Goal: Task Accomplishment & Management: Complete application form

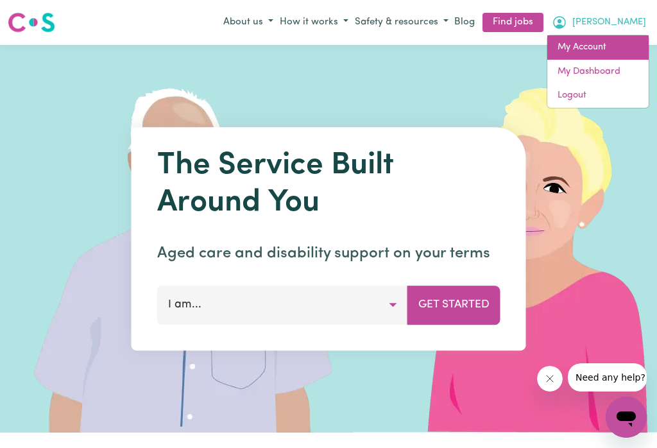
click at [597, 52] on link "My Account" at bounding box center [597, 47] width 101 height 24
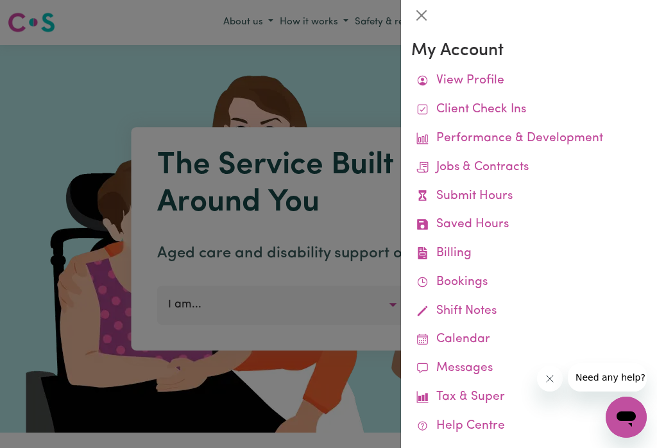
click at [470, 199] on link "Submit Hours" at bounding box center [529, 196] width 236 height 29
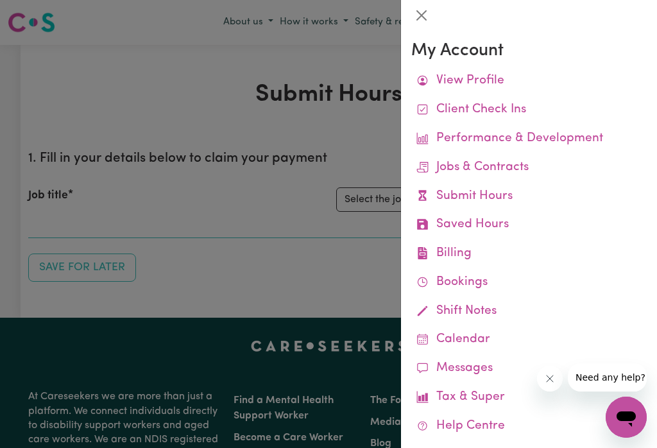
click at [424, 9] on button "Close" at bounding box center [421, 15] width 21 height 21
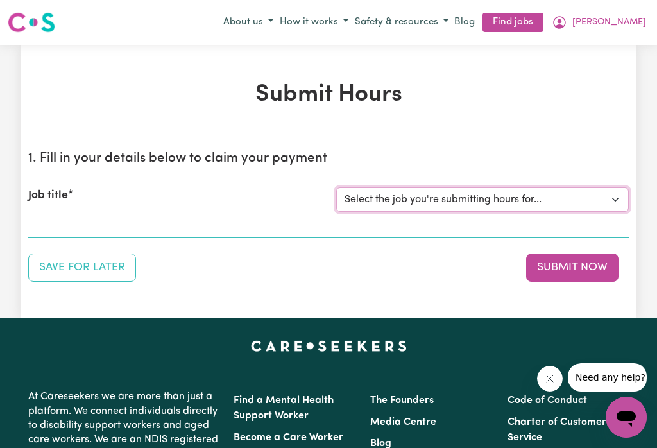
click at [604, 191] on select "Select the job you're submitting hours for... [[PERSON_NAME]] Careworker for [D…" at bounding box center [482, 199] width 293 height 24
select select "12584"
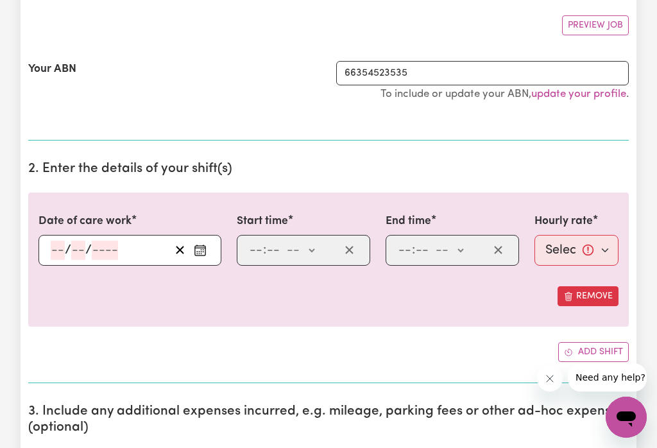
scroll to position [232, 0]
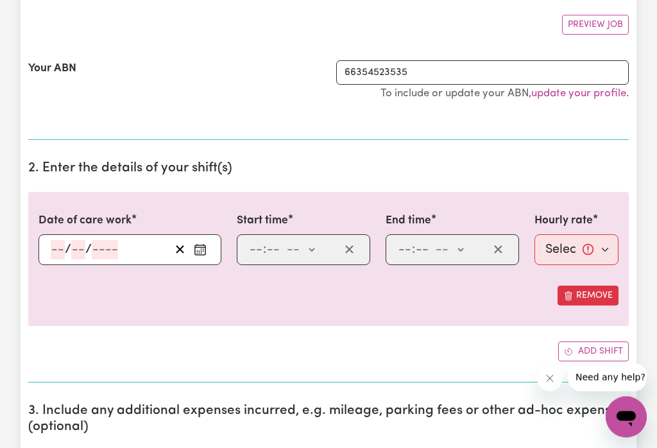
click at [208, 254] on button "Enter the date of care work" at bounding box center [200, 250] width 21 height 19
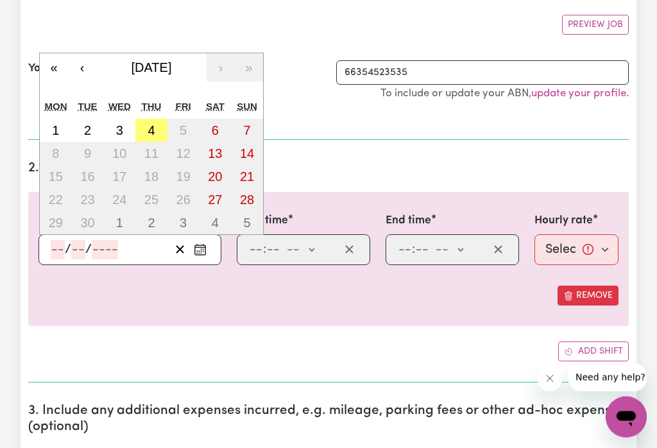
scroll to position [233, 0]
click at [152, 128] on abbr "4" at bounding box center [151, 130] width 7 height 14
type input "[DATE]"
type input "4"
type input "9"
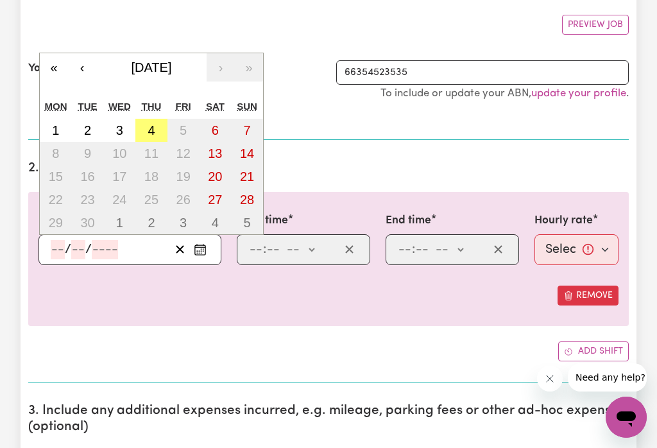
type input "2025"
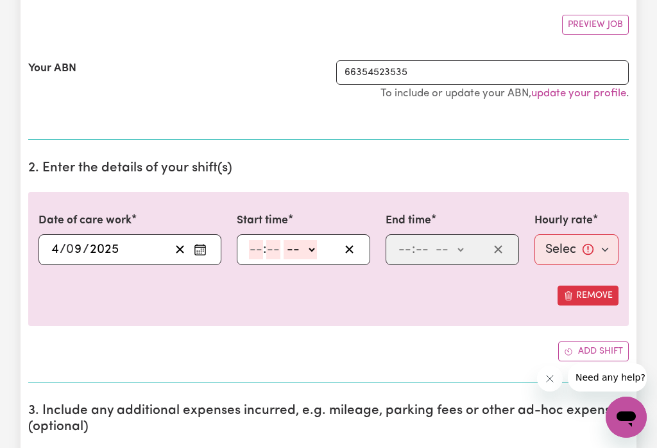
click at [317, 256] on select "-- am pm" at bounding box center [300, 249] width 33 height 19
select select "am"
click at [254, 246] on input "number" at bounding box center [256, 249] width 14 height 19
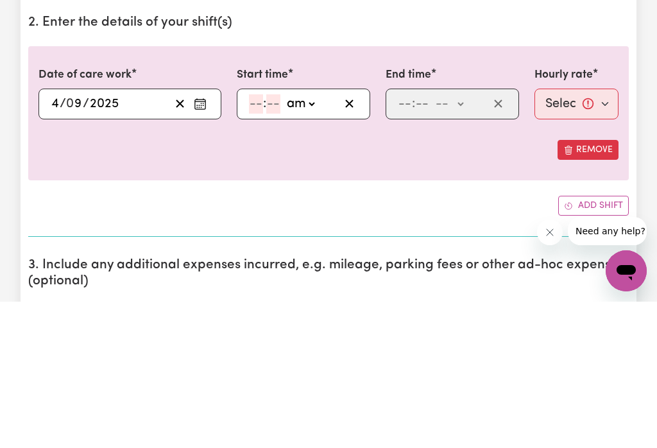
type input "9"
type input "0"
type input "09:00"
type input "0"
click at [465, 241] on select "-- am pm" at bounding box center [449, 250] width 33 height 19
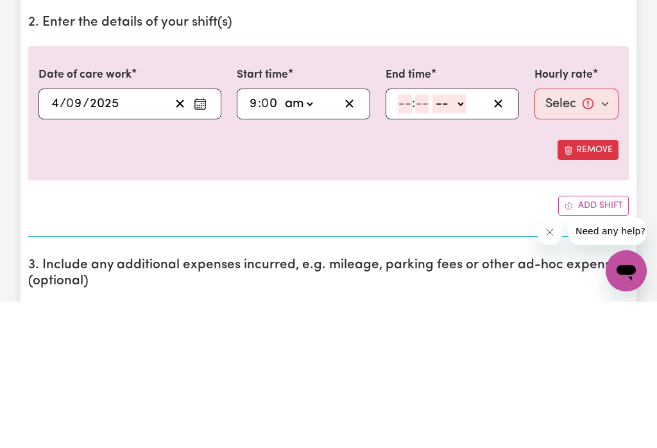
scroll to position [379, 0]
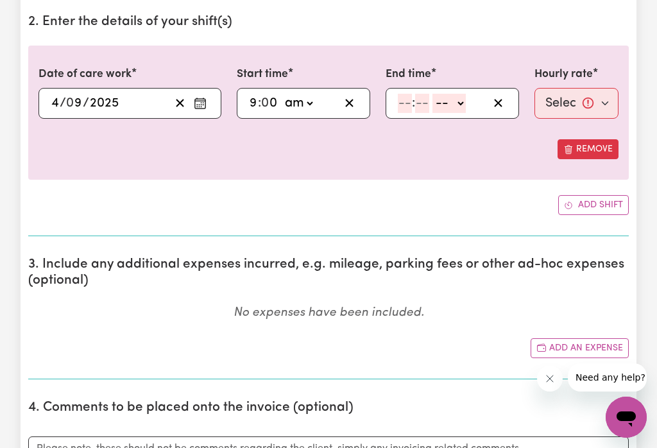
select select "am"
click at [404, 95] on input "number" at bounding box center [405, 103] width 14 height 19
type input "11"
type input "3"
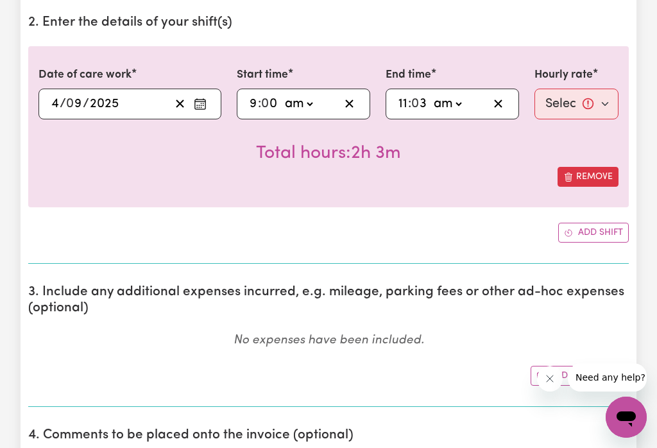
type input "11:30"
type input "30"
click at [597, 98] on select "Select rate... $52.87 (Weekday) $74.28 ([DATE]) $85.00 (Public Holiday) $105.00…" at bounding box center [577, 104] width 84 height 31
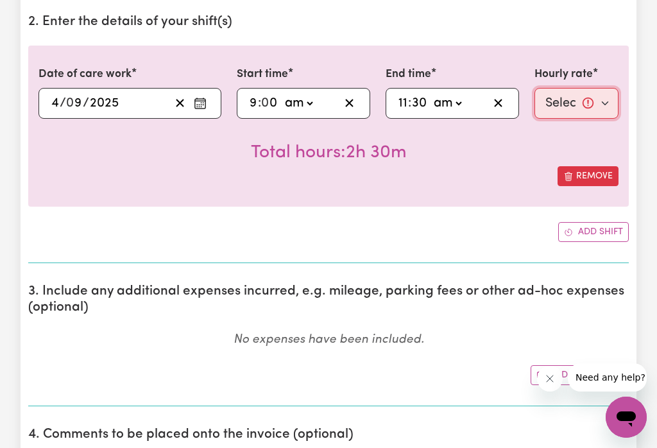
select select "52.87-Weekday"
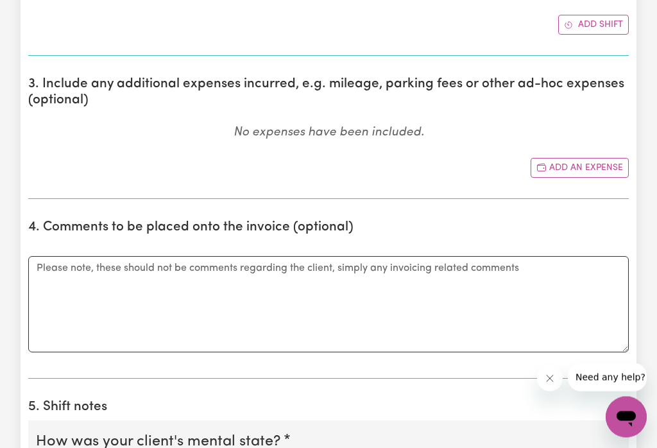
scroll to position [588, 0]
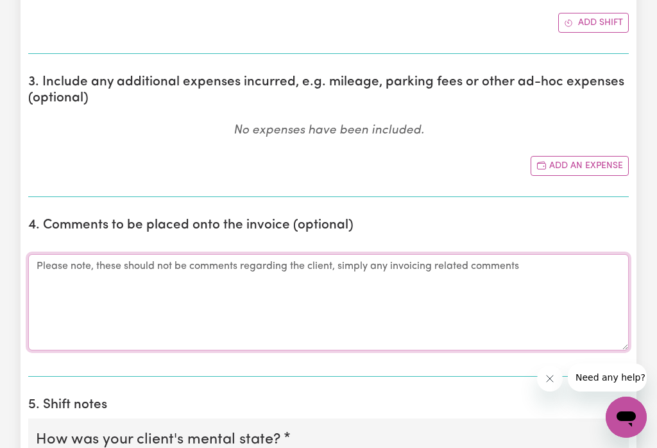
click at [101, 269] on textarea "Comments" at bounding box center [328, 302] width 601 height 96
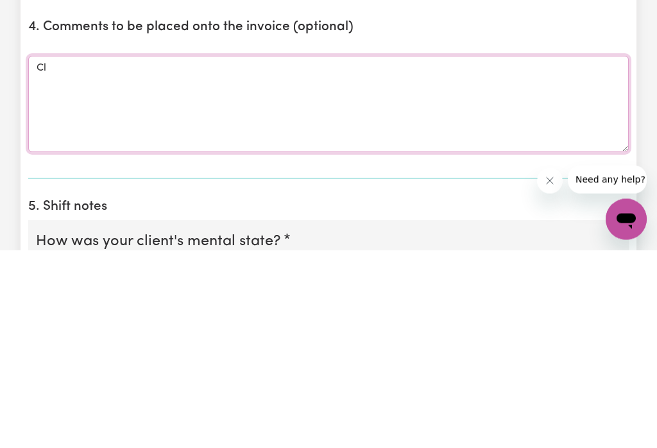
type textarea "C"
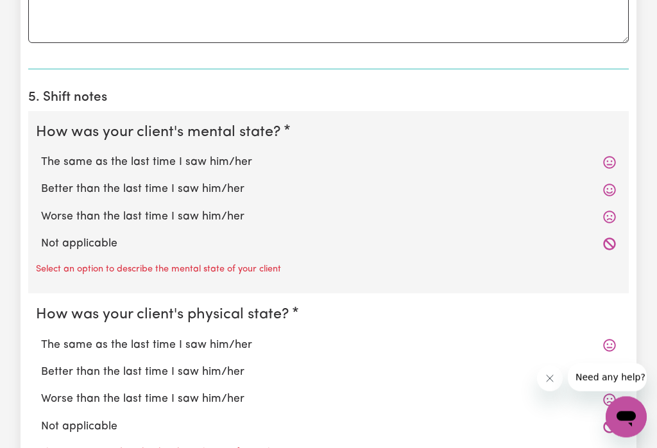
scroll to position [896, 0]
type textarea "Required further 30mins shift time with house cleaning as requested with case m…"
click at [230, 160] on label "The same as the last time I saw him/her" at bounding box center [328, 162] width 575 height 17
click at [41, 154] on input "The same as the last time I saw him/her" at bounding box center [40, 153] width 1 height 1
radio input "true"
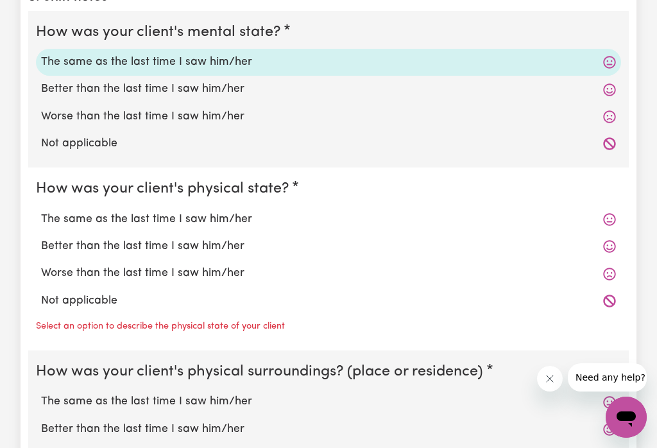
click at [229, 223] on label "The same as the last time I saw him/her" at bounding box center [328, 219] width 575 height 17
click at [41, 211] on input "The same as the last time I saw him/her" at bounding box center [40, 210] width 1 height 1
radio input "true"
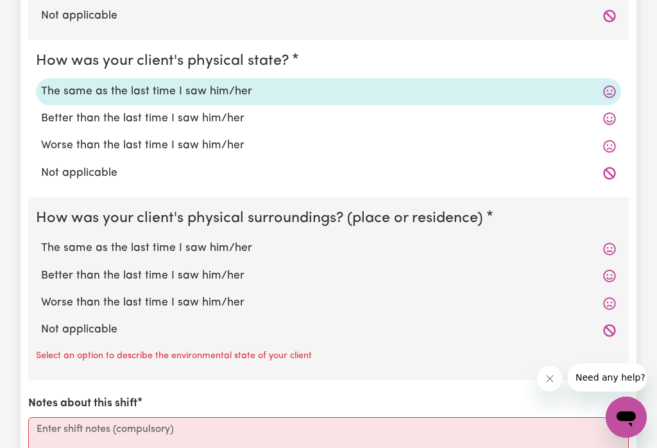
scroll to position [1128, 0]
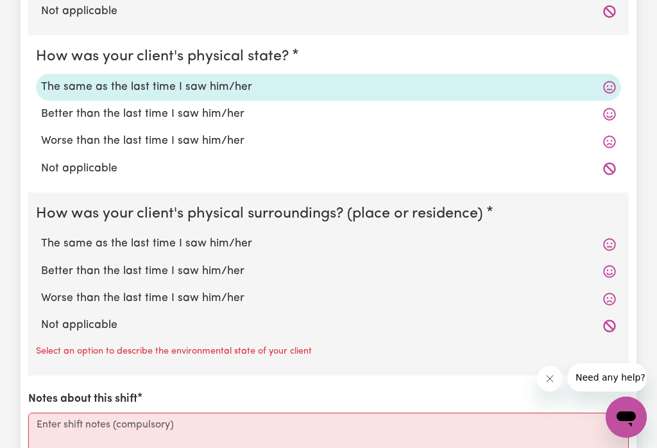
click at [239, 240] on label "The same as the last time I saw him/her" at bounding box center [328, 244] width 575 height 17
click at [41, 236] on input "The same as the last time I saw him/her" at bounding box center [40, 235] width 1 height 1
radio input "true"
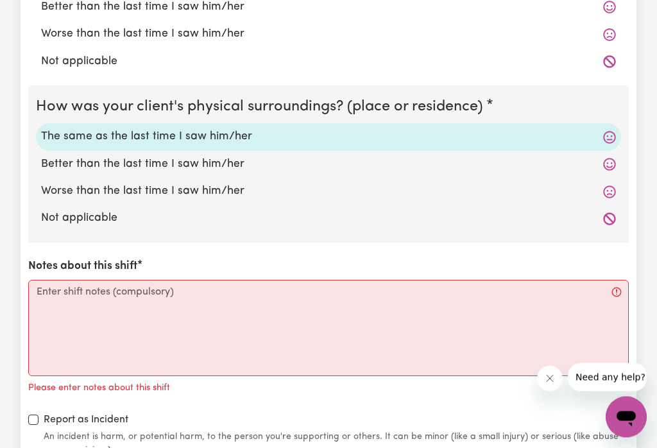
scroll to position [1244, 0]
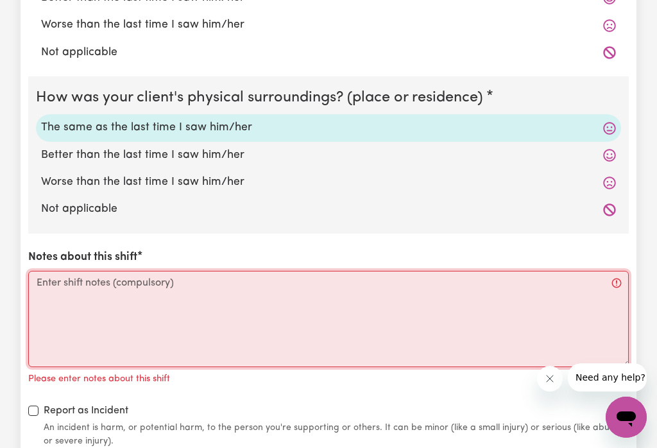
click at [132, 280] on textarea "Notes about this shift" at bounding box center [328, 319] width 601 height 96
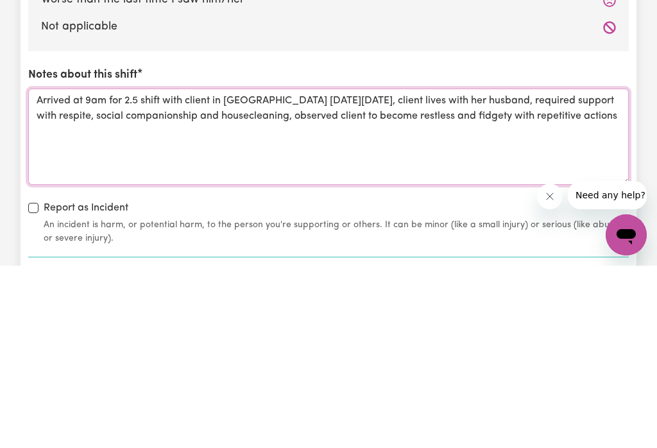
click at [515, 271] on textarea "Arrived at 9am for 2.5 shift with client in [GEOGRAPHIC_DATA] [DATE][DATE], cli…" at bounding box center [328, 319] width 601 height 96
click at [92, 271] on textarea "Arrived at 9am for 2.5 shift with client in [GEOGRAPHIC_DATA] [DATE][DATE], cli…" at bounding box center [328, 319] width 601 height 96
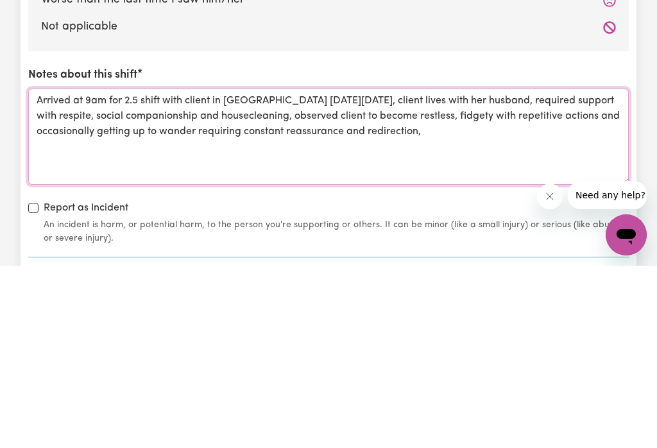
click at [402, 271] on textarea "Arrived at 9am for 2.5 shift with client in [GEOGRAPHIC_DATA] [DATE][DATE], cli…" at bounding box center [328, 319] width 601 height 96
click at [549, 271] on textarea "Arrived at 9am for 2.5 shift with client in [GEOGRAPHIC_DATA] [DATE][DATE], cli…" at bounding box center [328, 319] width 601 height 96
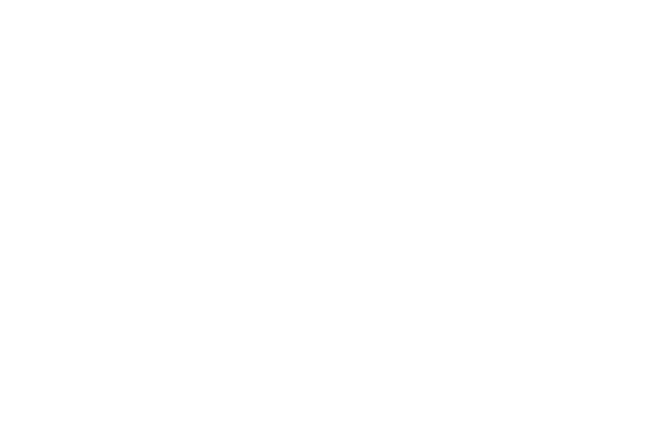
scroll to position [384, 0]
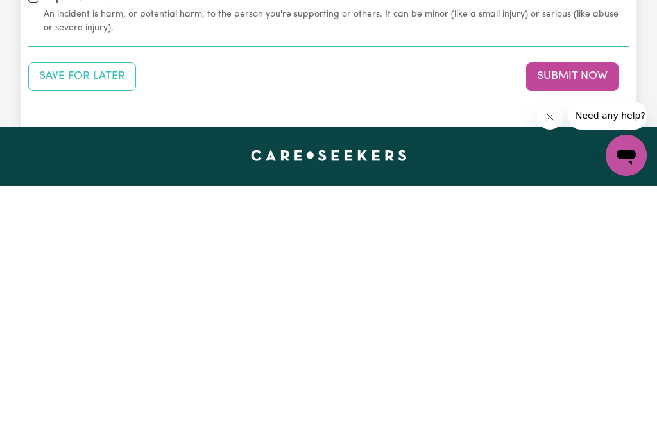
type textarea "Arrived at 9am for 2.5 shift with client in [GEOGRAPHIC_DATA] [DATE][DATE], cli…"
click at [554, 324] on button "Submit Now" at bounding box center [572, 338] width 92 height 28
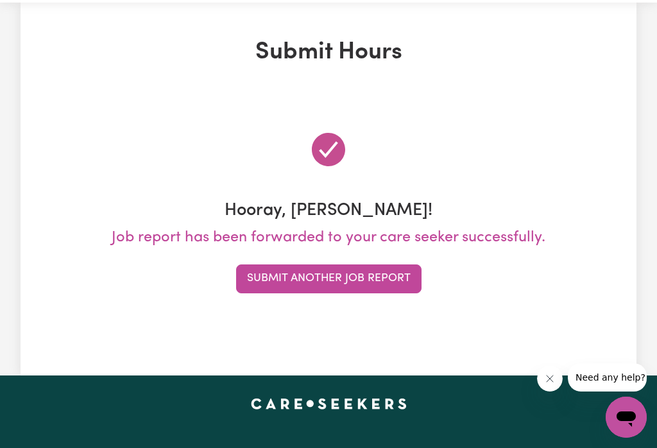
scroll to position [0, 0]
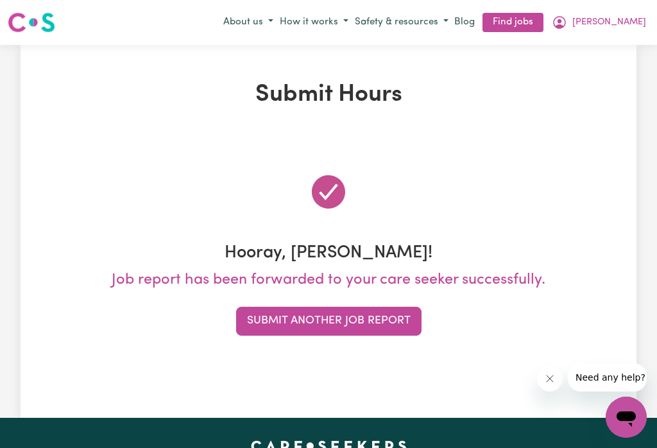
click at [349, 316] on button "Submit Another Job Report" at bounding box center [328, 321] width 185 height 28
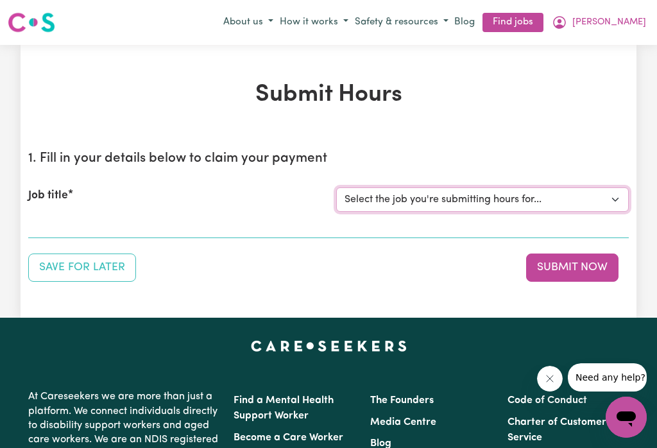
click at [612, 194] on select "Select the job you're submitting hours for... [[PERSON_NAME]] Careworker for [D…" at bounding box center [482, 199] width 293 height 24
select select "10020"
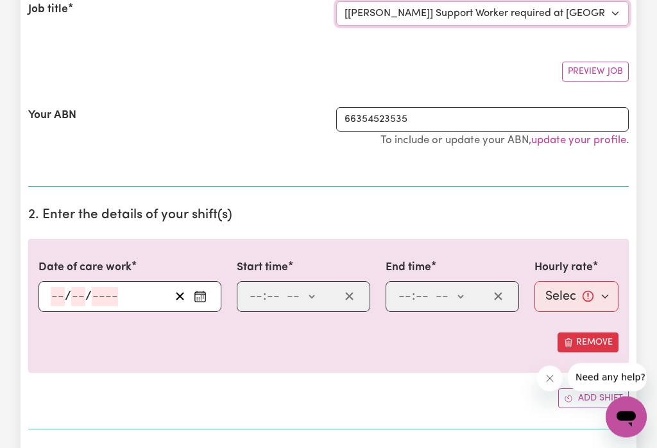
scroll to position [186, 0]
click at [203, 304] on button "Enter the date of care work" at bounding box center [200, 296] width 21 height 19
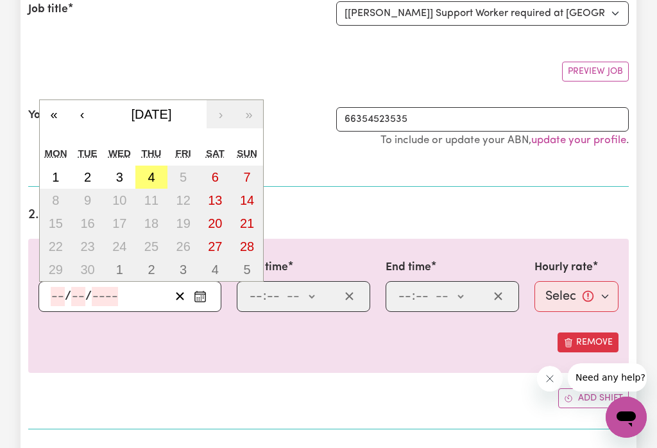
click at [151, 178] on abbr "4" at bounding box center [151, 177] width 7 height 14
type input "[DATE]"
type input "4"
type input "9"
type input "2025"
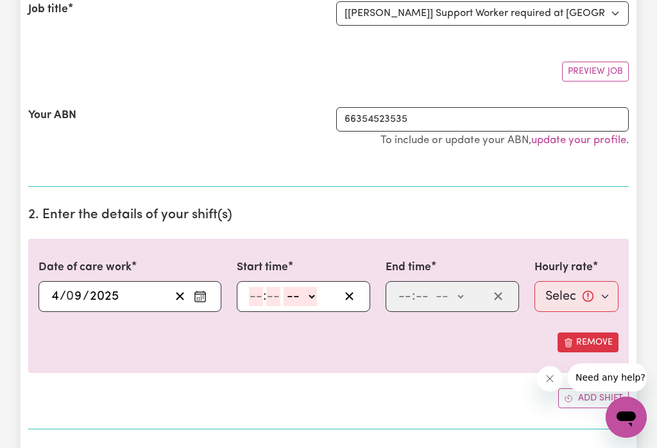
click at [316, 301] on select "-- am pm" at bounding box center [300, 296] width 33 height 19
select select "am"
click at [301, 301] on select "am pm" at bounding box center [300, 296] width 33 height 19
select select
click at [259, 302] on input "number" at bounding box center [256, 296] width 14 height 19
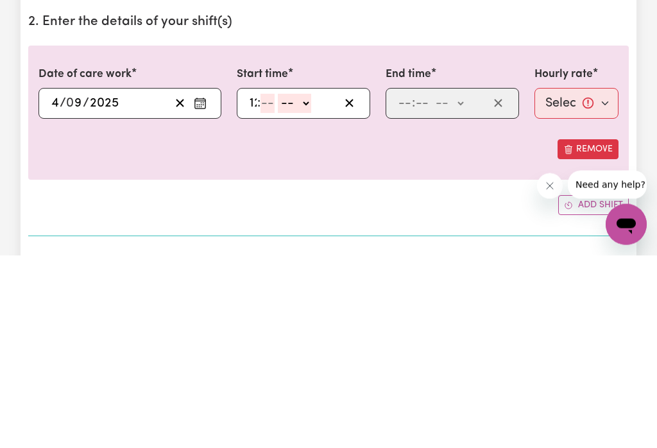
type input "12"
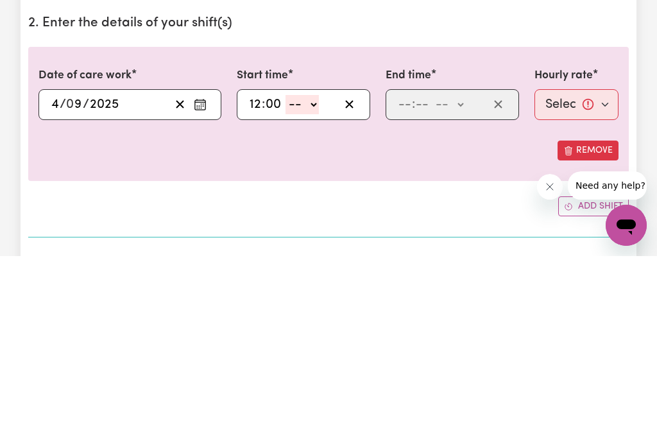
type input "00"
click at [373, 332] on div "Remove" at bounding box center [329, 342] width 580 height 20
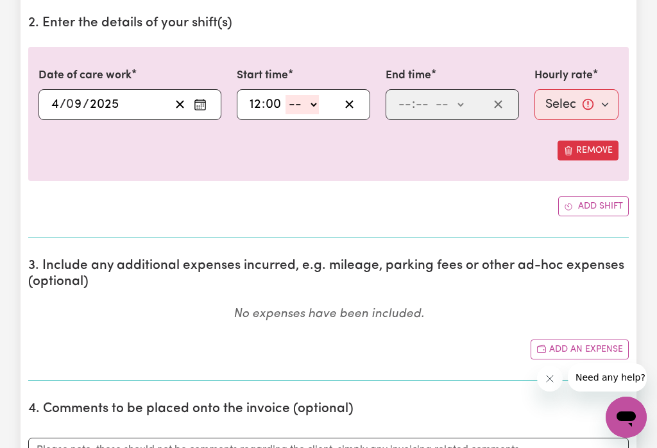
click at [319, 109] on select "-- am pm" at bounding box center [302, 104] width 33 height 19
click at [274, 113] on input "00" at bounding box center [273, 104] width 17 height 19
type input "0"
click at [319, 105] on select "-- am pm" at bounding box center [302, 104] width 33 height 19
select select "pm"
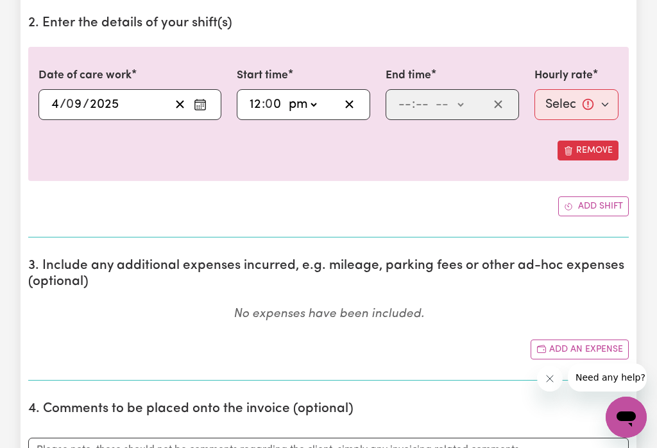
type input "12:00"
click at [466, 105] on select "-- am pm" at bounding box center [449, 104] width 33 height 19
select select "pm"
click at [400, 107] on input "number" at bounding box center [405, 104] width 14 height 19
type input "2"
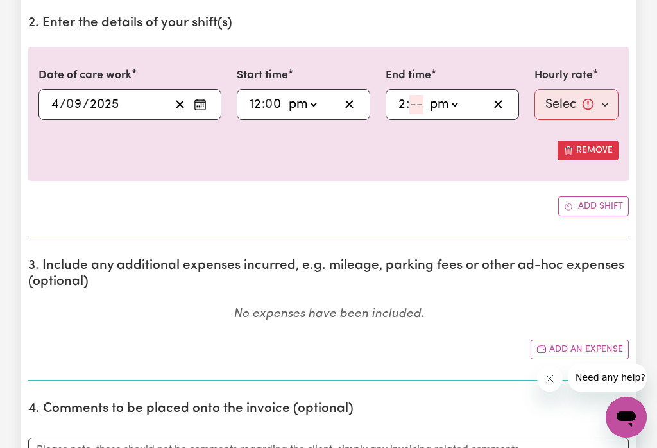
type input "0"
type input "14:00"
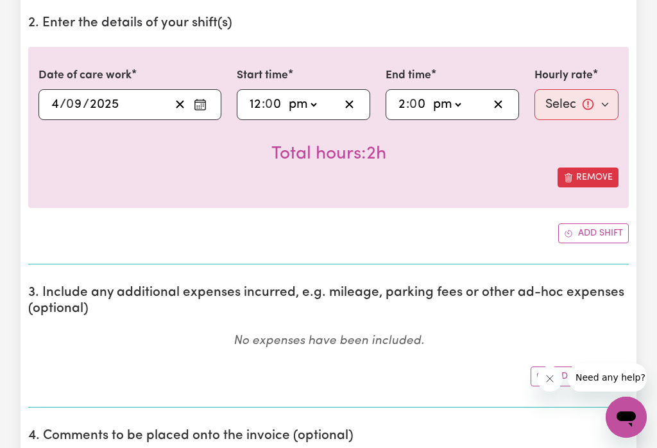
type input "0"
click at [592, 106] on select "Select rate... $47.00 (Weekday)" at bounding box center [577, 104] width 84 height 31
select select "47-Weekday"
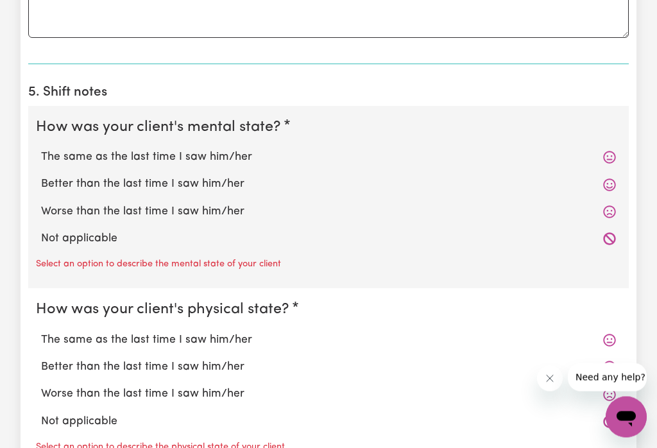
scroll to position [898, 0]
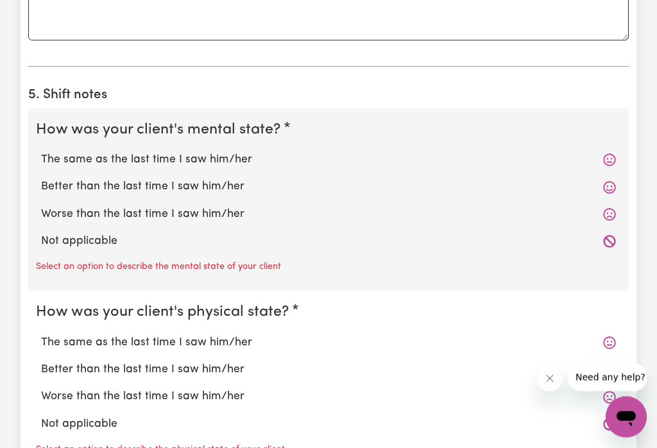
click at [236, 152] on label "The same as the last time I saw him/her" at bounding box center [328, 160] width 575 height 17
click at [41, 151] on input "The same as the last time I saw him/her" at bounding box center [40, 151] width 1 height 1
radio input "true"
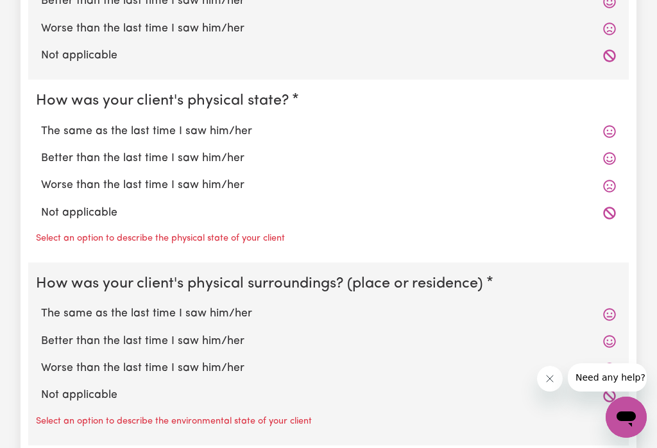
click at [243, 135] on label "The same as the last time I saw him/her" at bounding box center [328, 131] width 575 height 17
click at [41, 123] on input "The same as the last time I saw him/her" at bounding box center [40, 123] width 1 height 1
radio input "true"
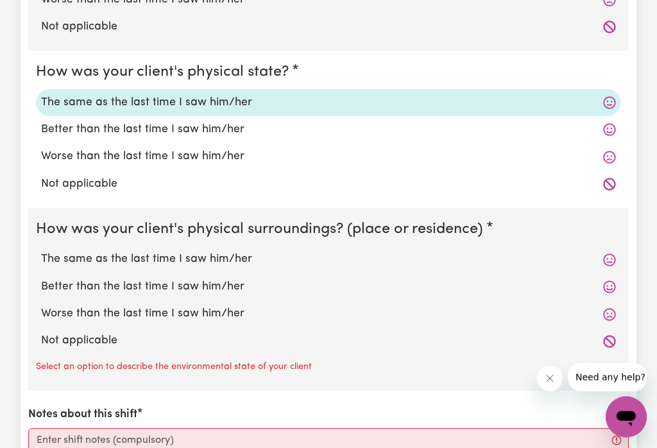
scroll to position [1142, 0]
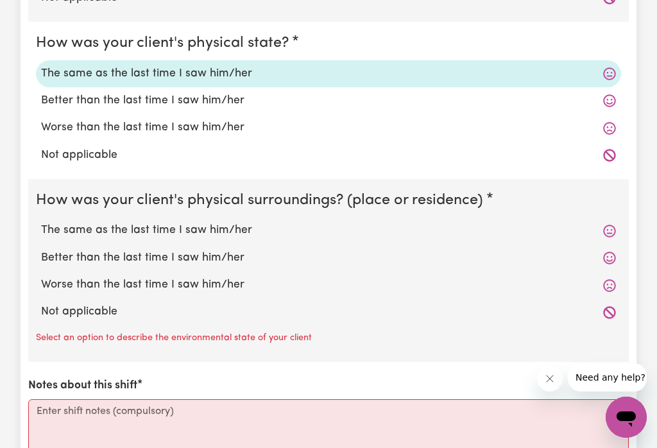
click at [243, 238] on label "The same as the last time I saw him/her" at bounding box center [328, 230] width 575 height 17
click at [41, 222] on input "The same as the last time I saw him/her" at bounding box center [40, 221] width 1 height 1
radio input "true"
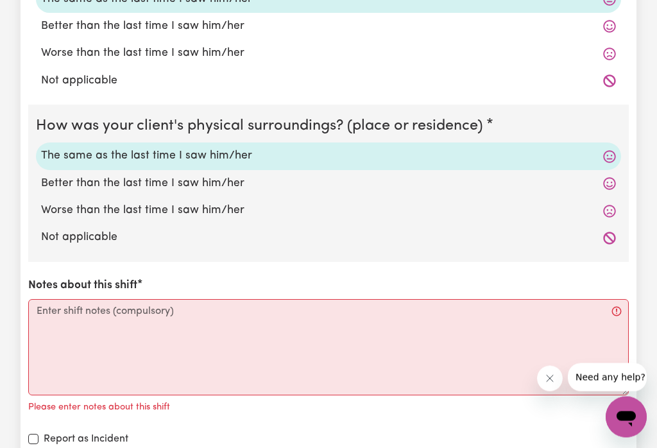
scroll to position [1217, 0]
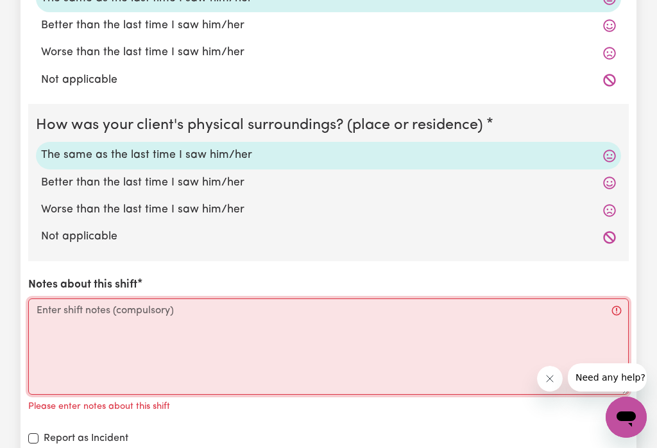
click at [159, 322] on textarea "Notes about this shift" at bounding box center [328, 346] width 601 height 96
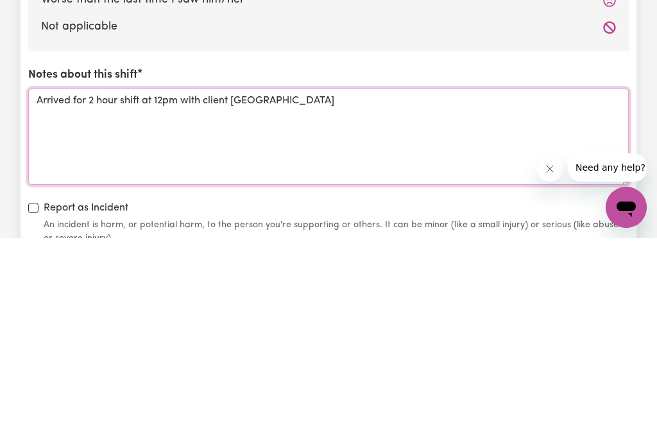
click at [252, 298] on textarea "Arrived for 2 hour shift at 12pm with client [GEOGRAPHIC_DATA]" at bounding box center [328, 346] width 601 height 96
click at [314, 298] on textarea "Arrived for 2 hour shift at 12pm with client [GEOGRAPHIC_DATA]" at bounding box center [328, 346] width 601 height 96
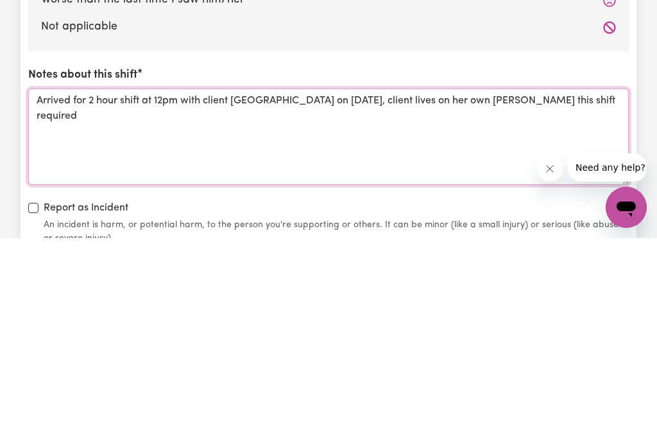
click at [527, 298] on textarea "Arrived for 2 hour shift at 12pm with client [GEOGRAPHIC_DATA] on [DATE], clien…" at bounding box center [328, 346] width 601 height 96
click at [550, 298] on textarea "Arrived for 2 hour shift at 12pm with client [GEOGRAPHIC_DATA] on [DATE], clien…" at bounding box center [328, 346] width 601 height 96
click at [90, 298] on textarea "Arrived for 2 hour shift at 12pm with client [GEOGRAPHIC_DATA] on [DATE], clien…" at bounding box center [328, 346] width 601 height 96
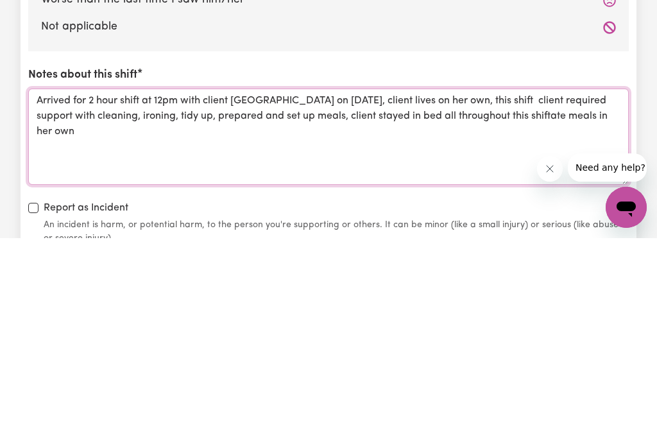
click at [615, 298] on textarea "Arrived for 2 hour shift at 12pm with client [GEOGRAPHIC_DATA] on [DATE], clien…" at bounding box center [328, 346] width 601 height 96
click at [138, 298] on textarea "Arrived for 2 hour shift at 12pm with client [GEOGRAPHIC_DATA] on [DATE], clien…" at bounding box center [328, 346] width 601 height 96
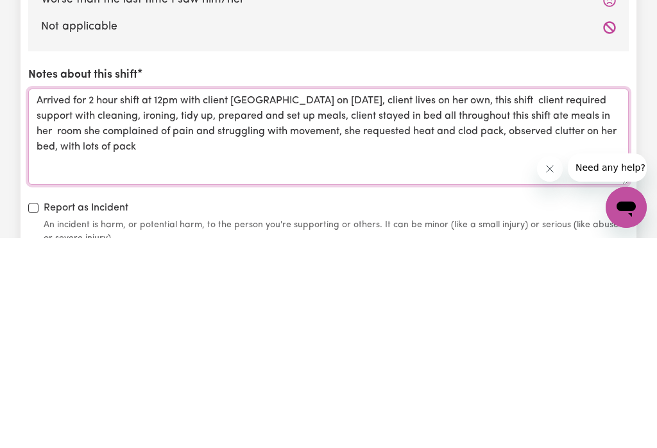
click at [166, 298] on textarea "Arrived for 2 hour shift at 12pm with client [GEOGRAPHIC_DATA] on [DATE], clien…" at bounding box center [328, 346] width 601 height 96
click at [222, 298] on textarea "Arrived for 2 hour shift at 12pm with client [GEOGRAPHIC_DATA] on [DATE], clien…" at bounding box center [328, 346] width 601 height 96
click at [203, 298] on textarea "Arrived for 2 hour shift at 12pm with client [GEOGRAPHIC_DATA] on [DATE], clien…" at bounding box center [328, 346] width 601 height 96
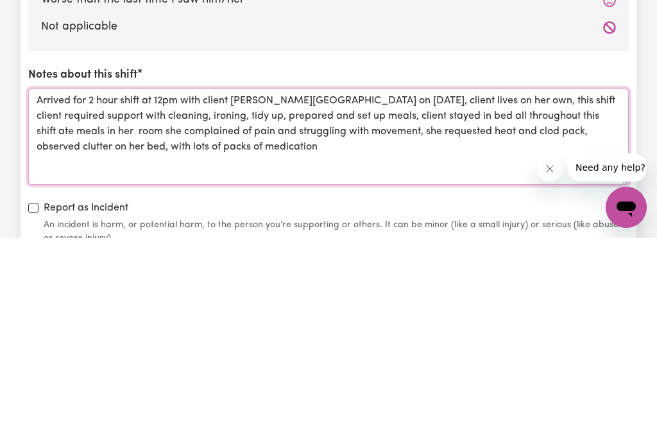
click at [291, 298] on textarea "Arrived for 2 hour shift at 12pm with client [PERSON_NAME][GEOGRAPHIC_DATA] on …" at bounding box center [328, 346] width 601 height 96
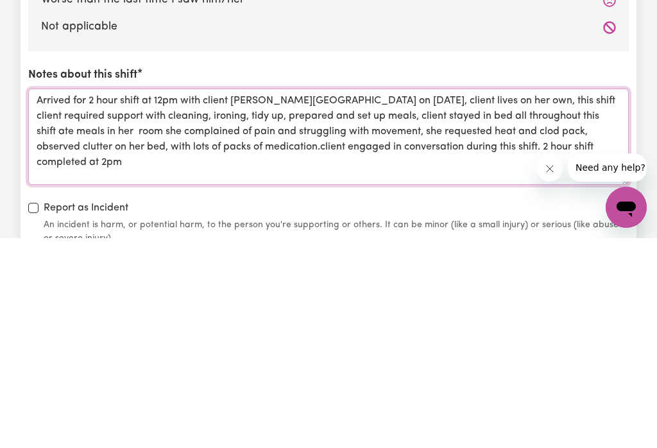
click at [526, 298] on textarea "Arrived for 2 hour shift at 12pm with client [PERSON_NAME][GEOGRAPHIC_DATA] on …" at bounding box center [328, 346] width 601 height 96
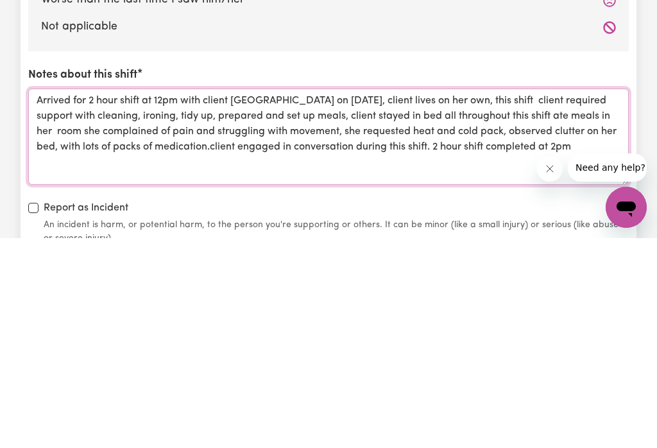
click at [76, 298] on textarea "Arrived for 2 hour shift at 12pm with client [GEOGRAPHIC_DATA] on [DATE], clien…" at bounding box center [328, 346] width 601 height 96
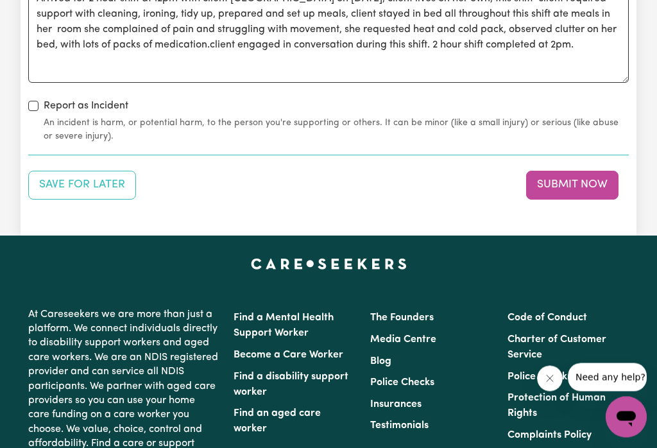
scroll to position [1519, 0]
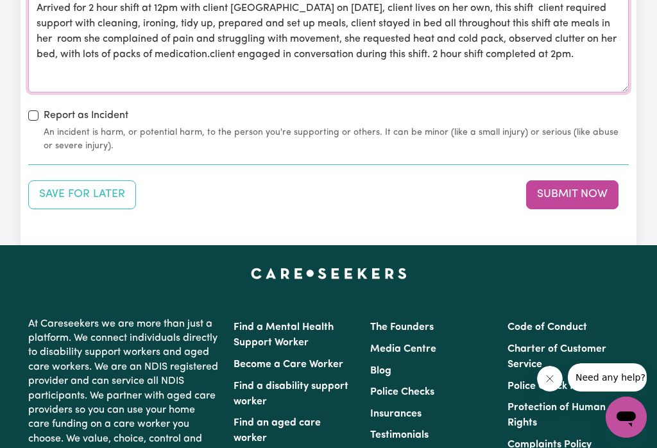
type textarea "Arrived for 2 hour shift at 12pm with client [GEOGRAPHIC_DATA] on [DATE], clien…"
click at [566, 195] on button "Submit Now" at bounding box center [572, 194] width 92 height 28
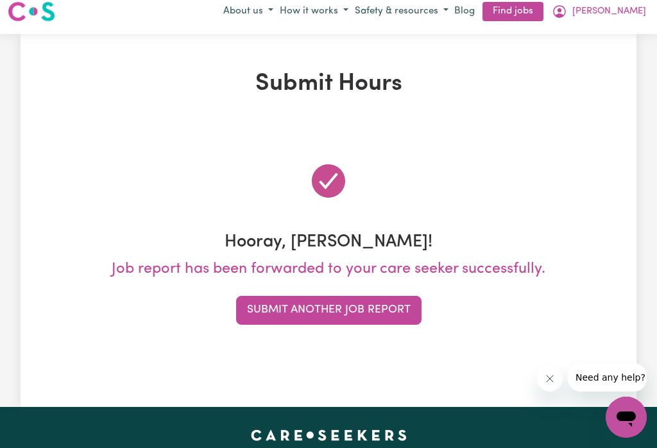
scroll to position [0, 0]
